Goal: Task Accomplishment & Management: Use online tool/utility

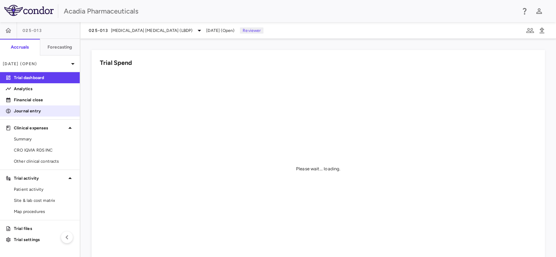
click at [32, 110] on p "Journal entry" at bounding box center [44, 111] width 60 height 6
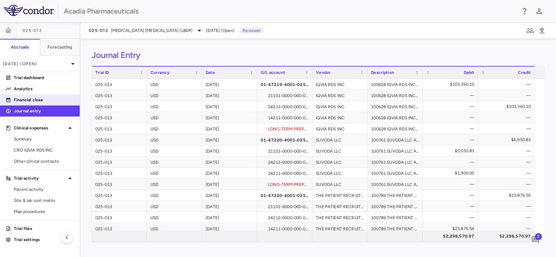
click at [42, 102] on p "Financial close" at bounding box center [44, 100] width 60 height 6
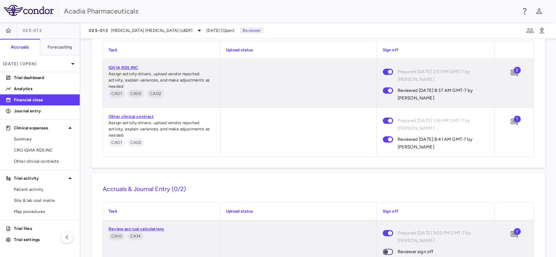
scroll to position [750, 0]
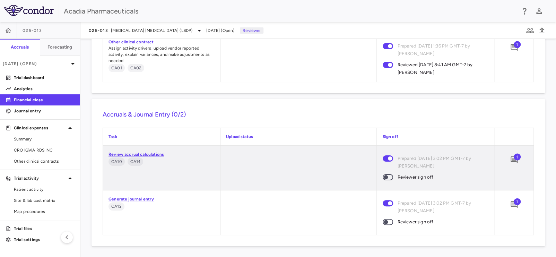
click at [388, 174] on span at bounding box center [387, 177] width 10 height 6
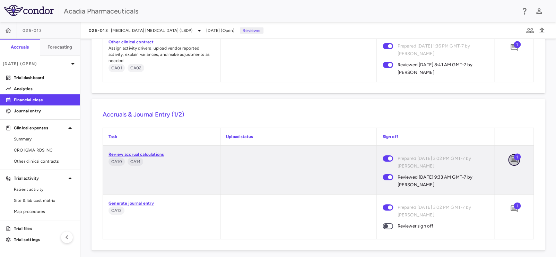
click at [510, 158] on icon "Add comment" at bounding box center [513, 159] width 7 height 7
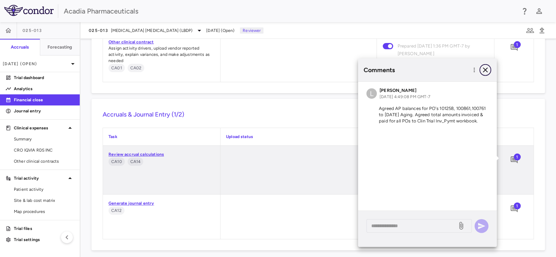
click at [483, 67] on icon "button" at bounding box center [485, 70] width 8 height 8
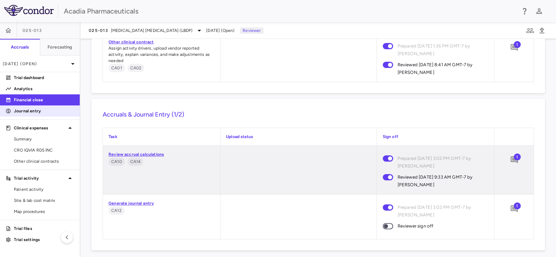
click at [30, 114] on p "Journal entry" at bounding box center [44, 111] width 60 height 6
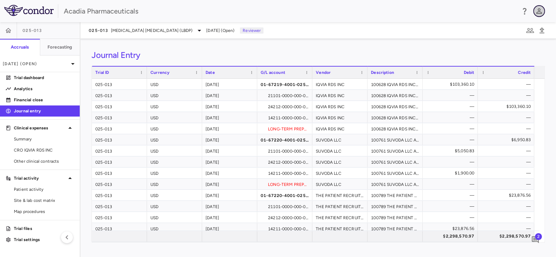
click at [538, 9] on icon "button" at bounding box center [539, 11] width 6 height 6
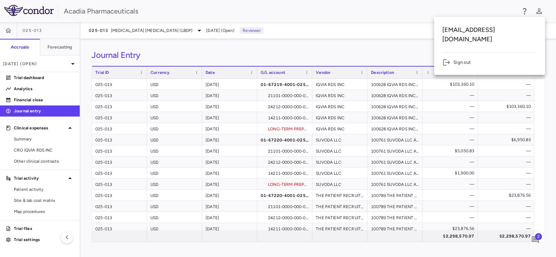
click at [467, 58] on li "Sign out" at bounding box center [489, 62] width 94 height 8
